Goal: Feedback & Contribution: Submit feedback/report problem

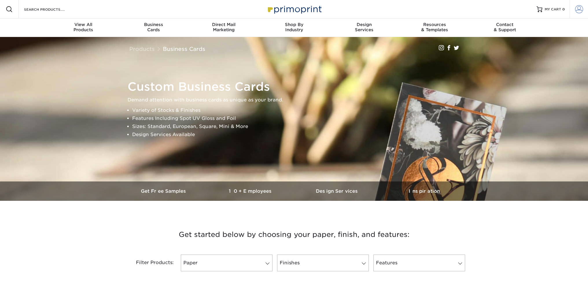
click at [577, 9] on span at bounding box center [579, 9] width 8 height 8
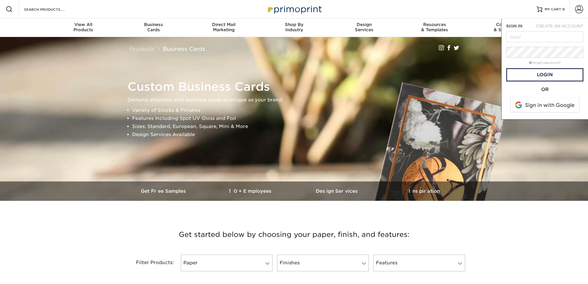
click at [540, 111] on span at bounding box center [546, 105] width 74 height 15
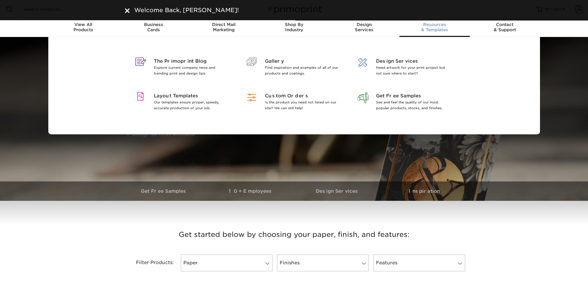
click at [563, 59] on div "The Primoprint Blog Explore current company news and trending print and design …" at bounding box center [294, 86] width 588 height 98
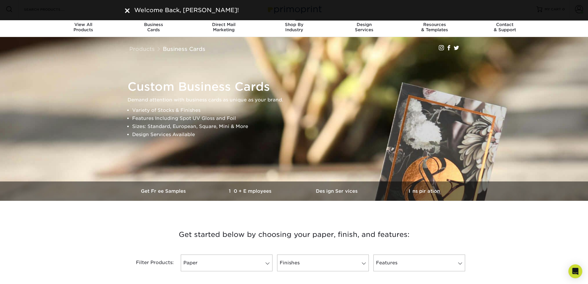
click at [125, 10] on img at bounding box center [127, 10] width 5 height 5
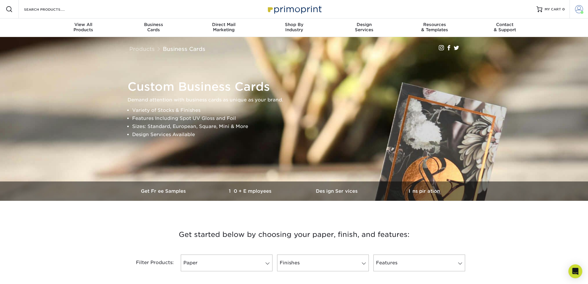
click at [579, 9] on span at bounding box center [579, 9] width 8 height 8
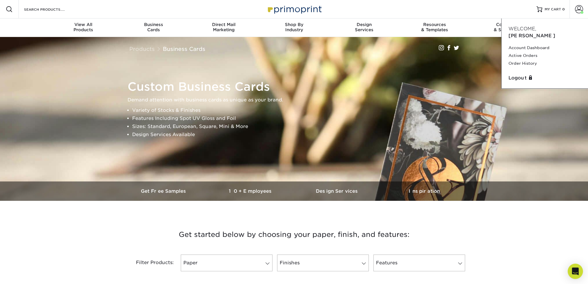
click at [569, 268] on div "Open Intercom Messenger" at bounding box center [575, 271] width 15 height 15
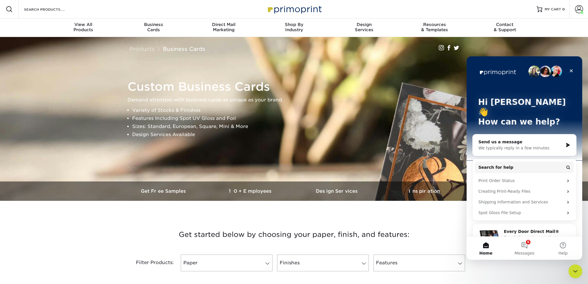
click at [566, 143] on icon "Intercom messenger" at bounding box center [568, 145] width 5 height 5
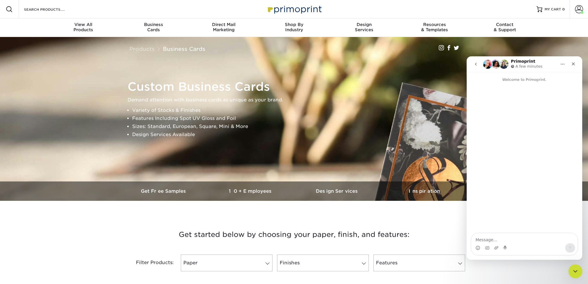
click at [504, 239] on textarea "Message…" at bounding box center [525, 239] width 106 height 10
click at [549, 247] on div "Intercom messenger" at bounding box center [525, 248] width 106 height 9
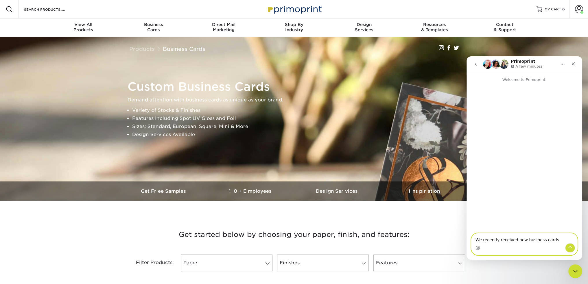
click at [549, 240] on textarea "We recently received new business cards" at bounding box center [525, 239] width 106 height 10
type textarea "We recently received new business cards and (1) of the sets came in the wrong c…"
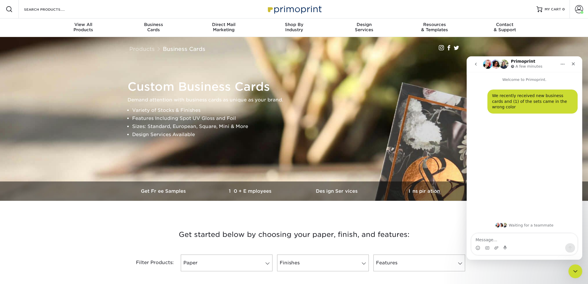
click at [385, 1] on div "Resources Menu Search Products Account [PERSON_NAME] Account Dashboard Active O…" at bounding box center [294, 9] width 588 height 19
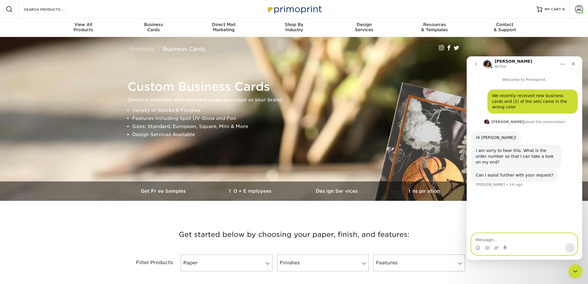
click at [491, 240] on textarea "Message…" at bounding box center [525, 239] width 106 height 10
type textarea "Yes"
click at [580, 10] on span at bounding box center [579, 9] width 8 height 8
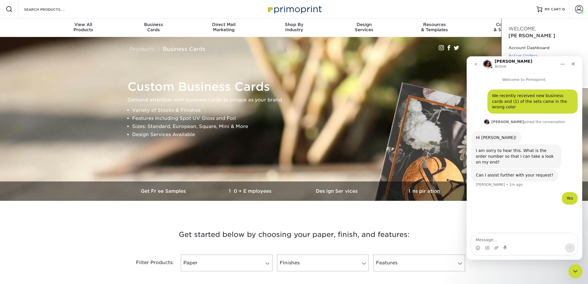
click at [523, 52] on link "Active Orders" at bounding box center [545, 56] width 73 height 8
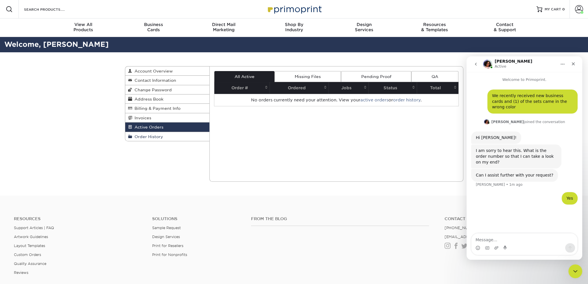
click at [161, 140] on link "Order History" at bounding box center [167, 136] width 84 height 9
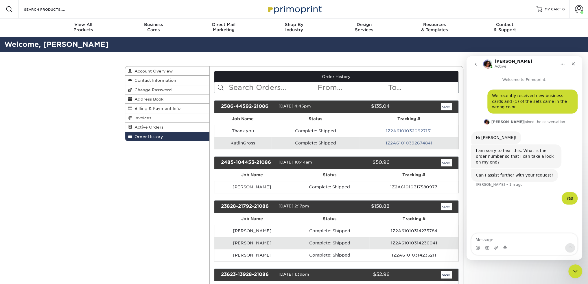
drag, startPoint x: 267, startPoint y: 106, endPoint x: 220, endPoint y: 107, distance: 47.7
click at [220, 107] on div "2586-44592-21086" at bounding box center [248, 107] width 62 height 8
copy div "2586-44592-21086"
click at [512, 245] on div "Intercom messenger" at bounding box center [525, 248] width 106 height 9
click at [512, 242] on textarea "Message…" at bounding box center [525, 239] width 106 height 10
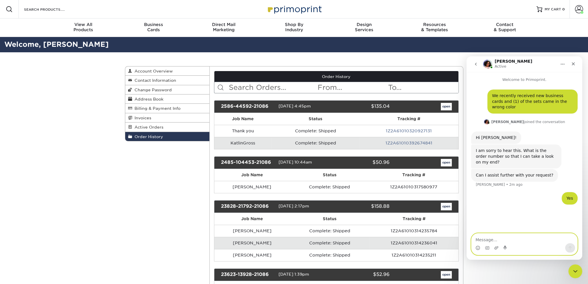
paste textarea "2586-44592-21086"
type textarea "2586-44592-21086"
drag, startPoint x: 564, startPoint y: 249, endPoint x: 567, endPoint y: 247, distance: 3.9
click at [564, 248] on div "Intercom messenger" at bounding box center [525, 248] width 106 height 9
click at [568, 247] on icon "Send a message…" at bounding box center [570, 248] width 5 height 5
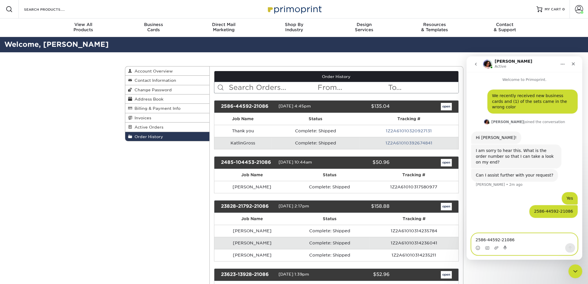
click at [523, 241] on textarea "2586-44592-21086" at bounding box center [525, 239] width 106 height 10
type textarea "The set for KatlinGross is the wrong color"
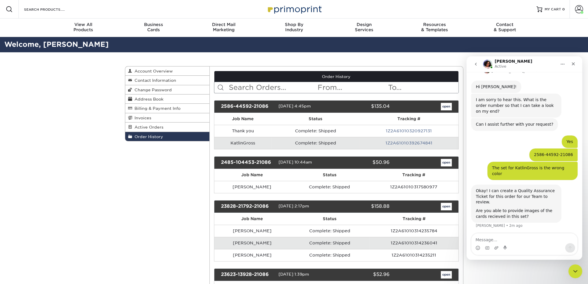
scroll to position [52, 0]
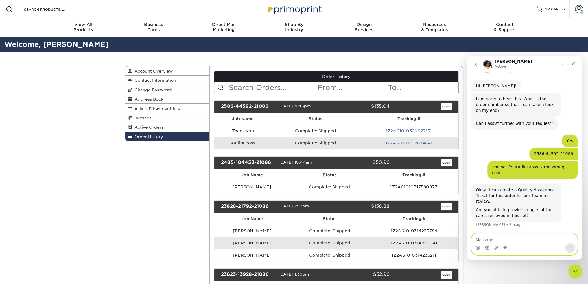
click at [521, 235] on textarea "Message…" at bounding box center [525, 239] width 106 height 10
type textarea "Yes"
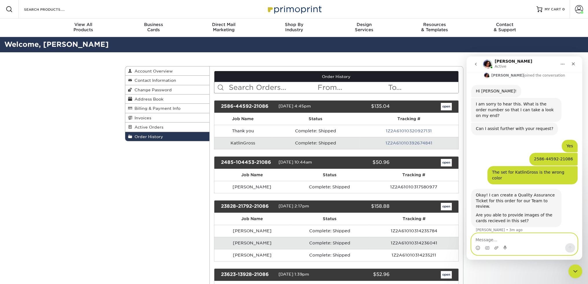
scroll to position [47, 0]
type textarea "Where should we send those"
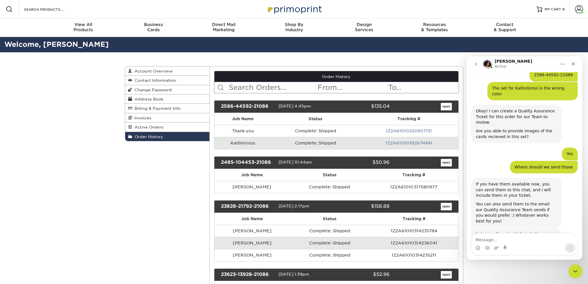
scroll to position [133, 0]
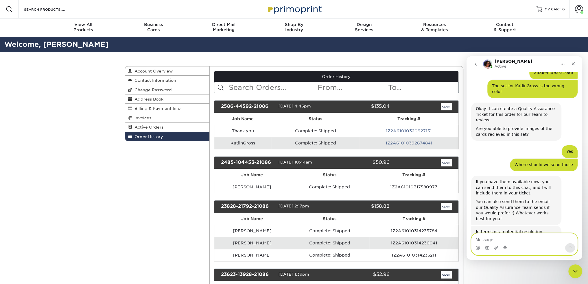
click at [500, 240] on textarea "Message…" at bounding box center [525, 239] width 106 height 10
type textarea "We would prefer a reprint with correct color"
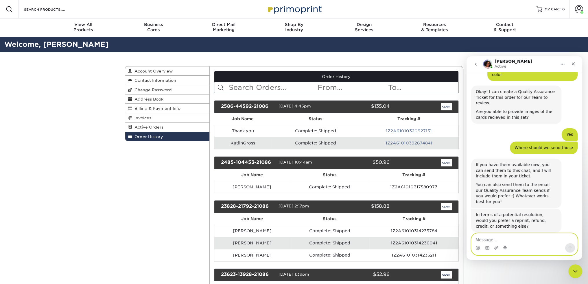
scroll to position [150, 0]
type textarea "I need to take the photos, so we will email"
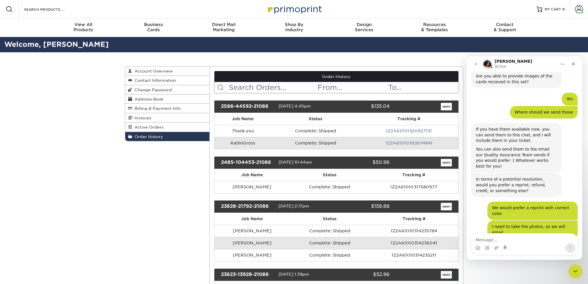
scroll to position [186, 0]
